Goal: Find contact information: Find contact information

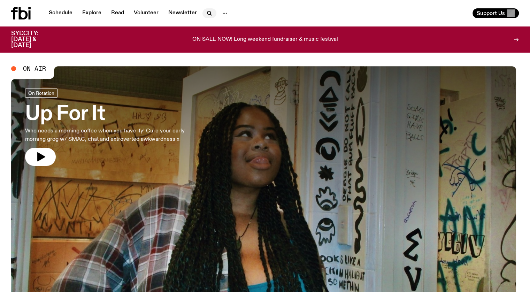
click at [207, 12] on icon "button" at bounding box center [208, 12] width 3 height 3
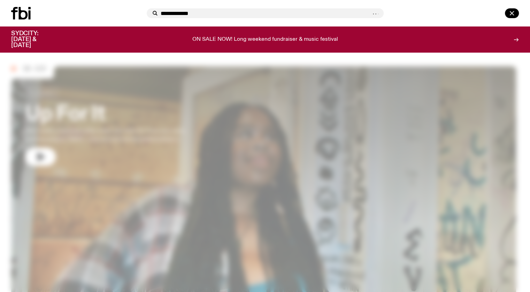
type input "**********"
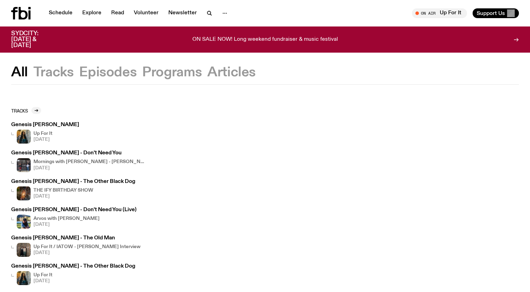
click at [18, 72] on button "All" at bounding box center [19, 72] width 17 height 13
click at [208, 13] on icon "button" at bounding box center [209, 13] width 8 height 8
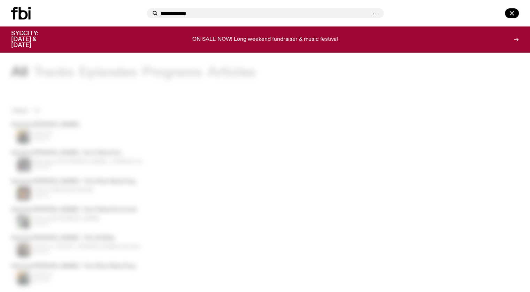
type input "**********"
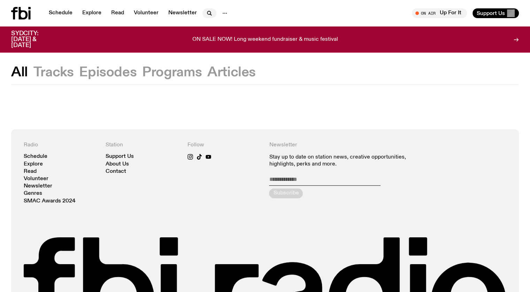
click at [207, 12] on icon "button" at bounding box center [208, 12] width 3 height 3
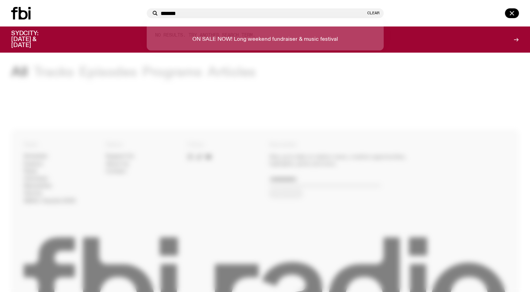
type input "*******"
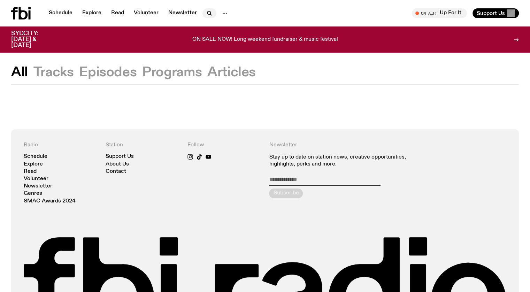
click at [210, 13] on icon "button" at bounding box center [209, 13] width 8 height 8
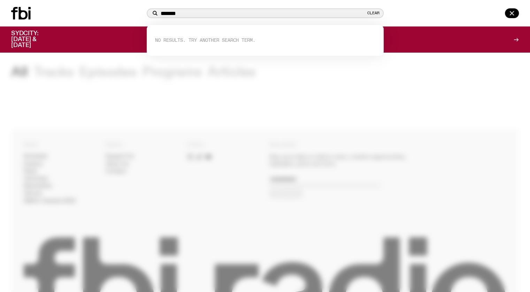
paste input "****"
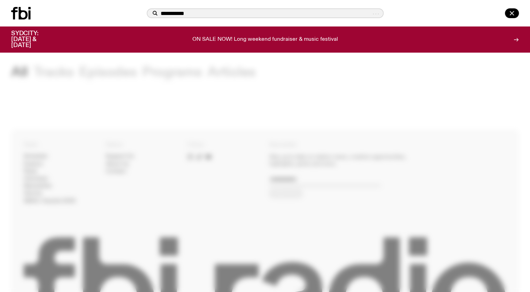
type input "**********"
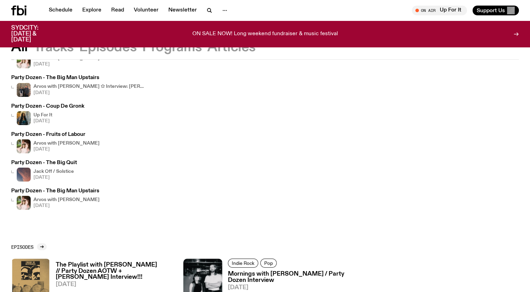
scroll to position [102, 0]
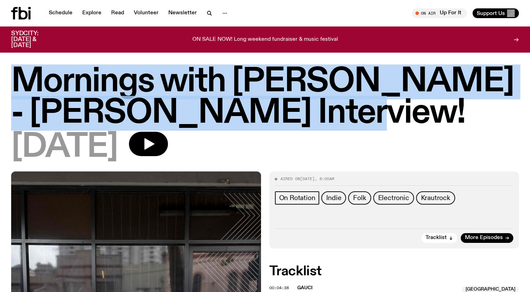
drag, startPoint x: 304, startPoint y: 107, endPoint x: 19, endPoint y: 76, distance: 286.2
click at [19, 76] on h1 "Mornings with Sam Lane - Julia Jacklin Interview!" at bounding box center [265, 97] width 508 height 63
copy h1 "Mornings with Sam Lane - Julia Jacklin Interview!"
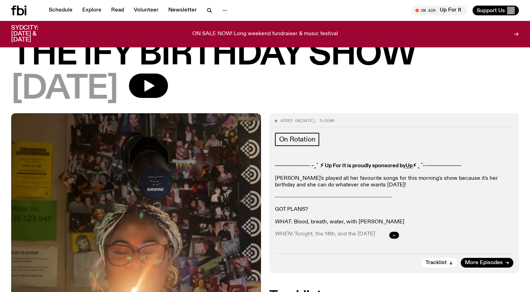
scroll to position [35, 0]
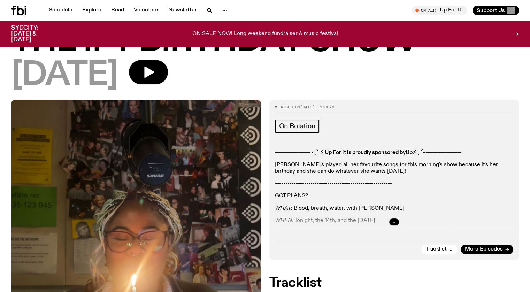
click at [396, 221] on button "button" at bounding box center [394, 221] width 10 height 7
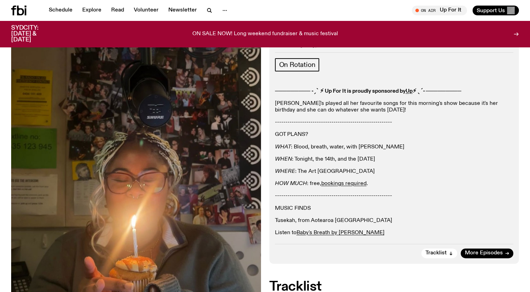
scroll to position [0, 0]
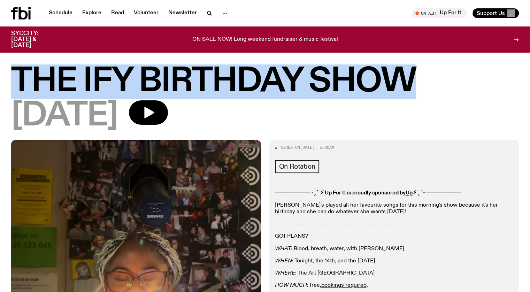
drag, startPoint x: 427, startPoint y: 80, endPoint x: 20, endPoint y: 78, distance: 406.9
click at [20, 78] on h1 "THE IFY BIRTHDAY SHOW" at bounding box center [265, 81] width 508 height 31
copy h1 "THE IFY BIRTHDAY SHOW"
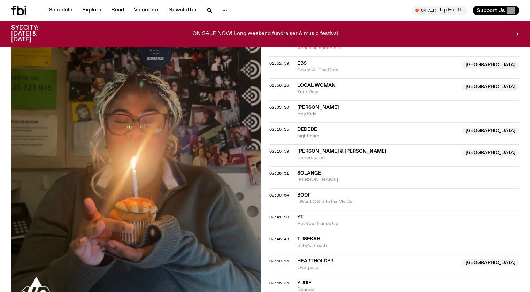
scroll to position [623, 0]
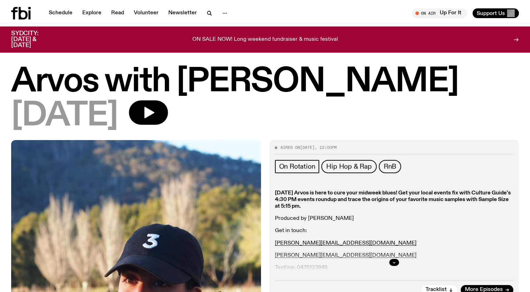
drag, startPoint x: 407, startPoint y: 75, endPoint x: 23, endPoint y: 78, distance: 383.9
click at [23, 78] on h1 "Arvos with Kanika Kirpalani" at bounding box center [265, 81] width 508 height 31
copy h1 "Arvos with Kanika Kirpalani"
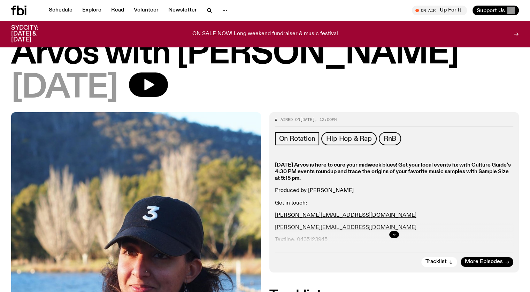
scroll to position [35, 0]
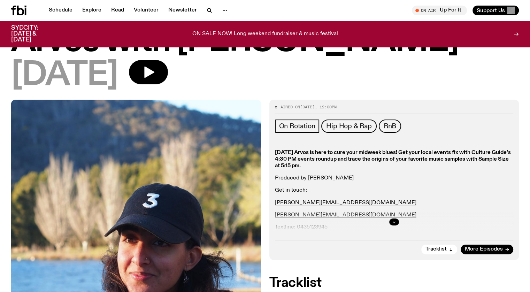
click at [393, 221] on icon "button" at bounding box center [394, 222] width 4 height 4
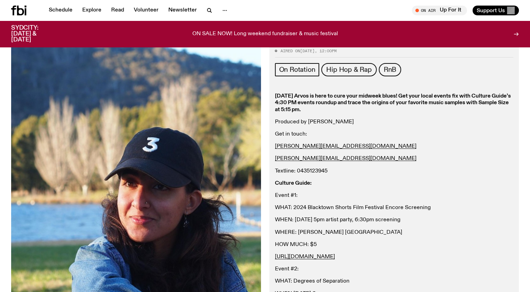
scroll to position [101, 0]
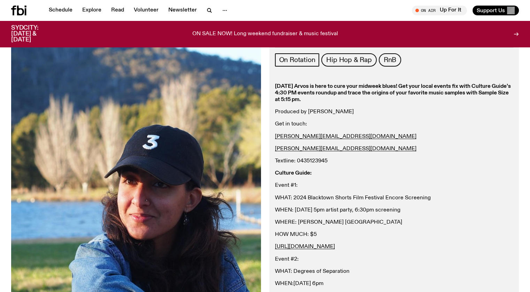
click at [340, 136] on p "kanika.k@fbiradio.com" at bounding box center [394, 136] width 239 height 7
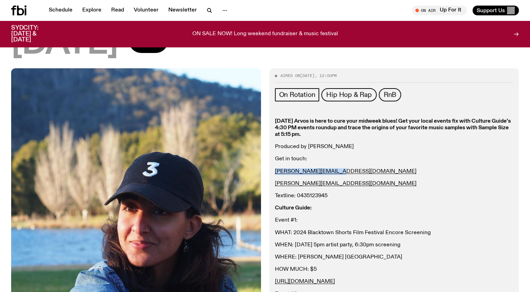
drag, startPoint x: 339, startPoint y: 171, endPoint x: 273, endPoint y: 173, distance: 65.9
click at [273, 173] on div "Aired on 12.02.25 , 12:00pm On Rotation Hip Hop & Rap RnB Wednesday Arvos is he…" at bounding box center [394, 226] width 250 height 317
copy link "kanika.k@fbiradio.com"
drag, startPoint x: 335, startPoint y: 183, endPoint x: 273, endPoint y: 184, distance: 62.4
click at [273, 184] on div "Aired on 12.02.25 , 12:00pm On Rotation Hip Hop & Rap RnB Wednesday Arvos is he…" at bounding box center [394, 226] width 250 height 317
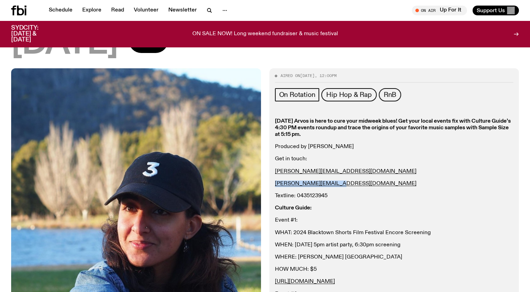
copy link "rachel.s@fbiradio.com"
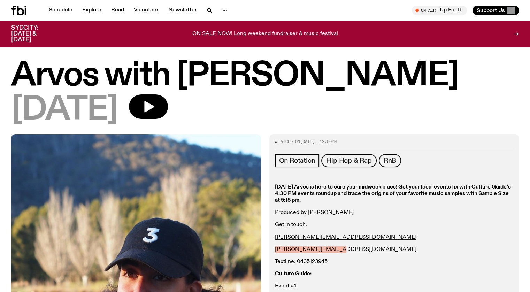
scroll to position [0, 0]
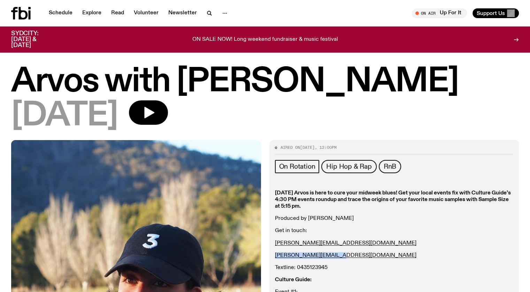
drag, startPoint x: 436, startPoint y: 88, endPoint x: 188, endPoint y: 89, distance: 248.4
click at [188, 89] on h1 "Arvos with Kanika Kirpalani" at bounding box center [265, 81] width 508 height 31
copy h1 "Kanika Kirpalani"
drag, startPoint x: 348, startPoint y: 223, endPoint x: 353, endPoint y: 214, distance: 10.0
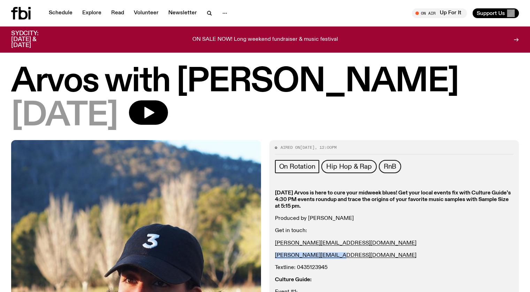
drag, startPoint x: 354, startPoint y: 217, endPoint x: 274, endPoint y: 219, distance: 80.2
copy p "Produced by Rachel Simkover"
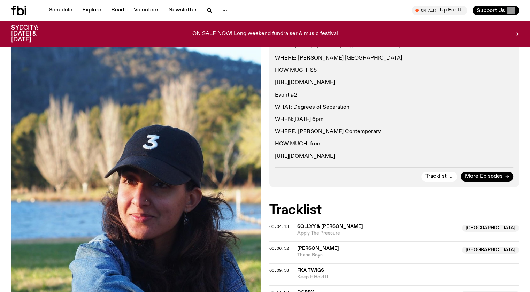
scroll to position [275, 0]
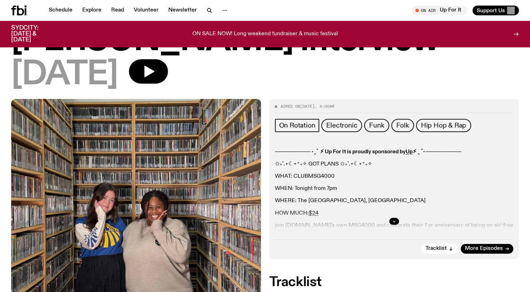
scroll to position [67, 0]
click at [392, 221] on icon "button" at bounding box center [394, 221] width 4 height 4
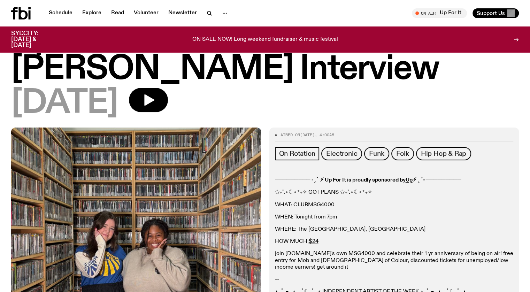
scroll to position [0, 0]
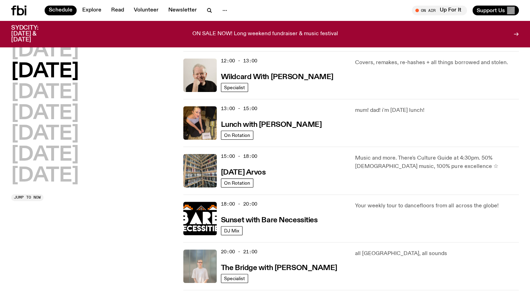
scroll to position [207, 0]
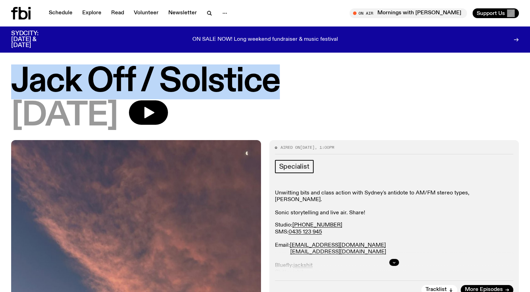
drag, startPoint x: 265, startPoint y: 74, endPoint x: 0, endPoint y: 78, distance: 265.5
click at [0, 78] on div "Jack Off / Solstice 21.06.25" at bounding box center [265, 103] width 530 height 74
copy h1 "Jack Off / Solstice"
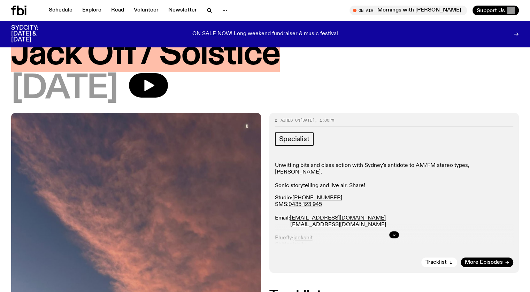
scroll to position [35, 0]
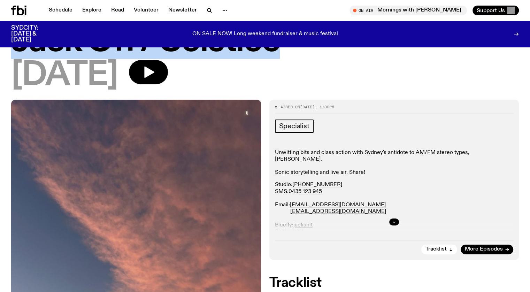
click at [395, 221] on icon "button" at bounding box center [394, 222] width 4 height 4
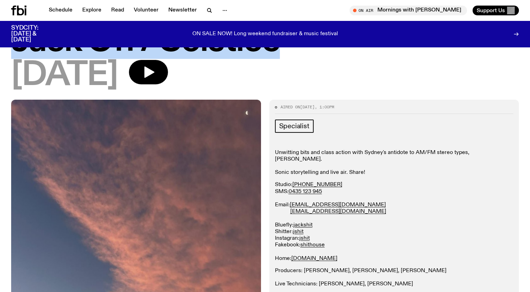
scroll to position [0, 0]
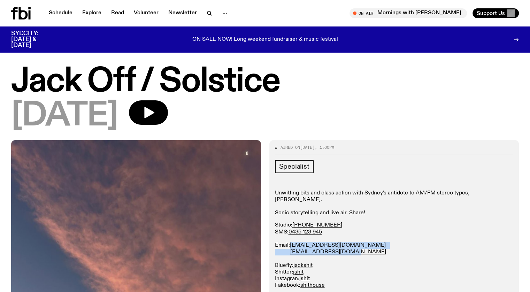
drag, startPoint x: 356, startPoint y: 246, endPoint x: 291, endPoint y: 238, distance: 64.9
click at [291, 238] on p "Studio: (02) 9030 6945 SMS: 0435 123 945 Email: studio@fbiradio.com jackshit@fb…" at bounding box center [394, 262] width 239 height 80
copy p "studio@fbiradio.com jackshit@fbiradio.com"
